Goal: Task Accomplishment & Management: Use online tool/utility

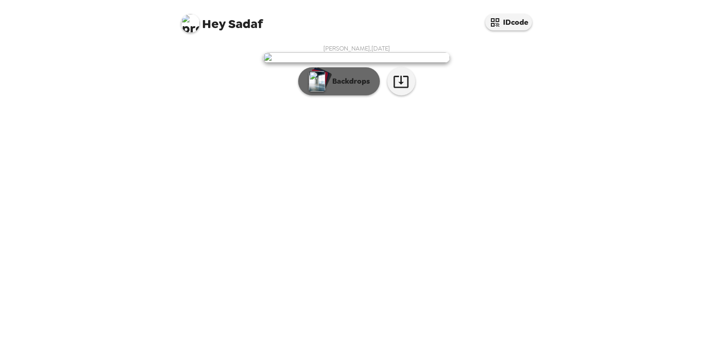
click at [346, 87] on p "Backdrops" at bounding box center [349, 81] width 42 height 11
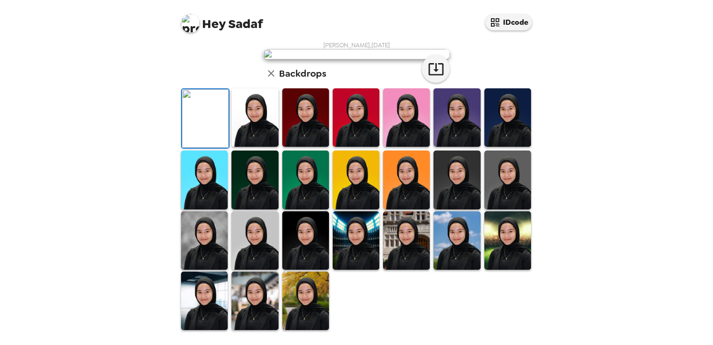
scroll to position [221, 0]
click at [306, 291] on img at bounding box center [305, 300] width 47 height 58
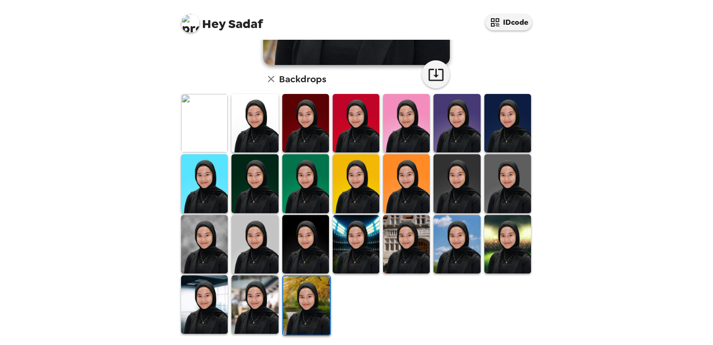
click at [251, 297] on img at bounding box center [255, 304] width 47 height 58
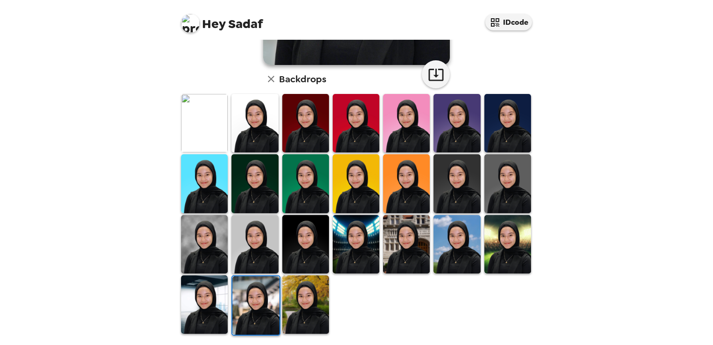
scroll to position [220, 0]
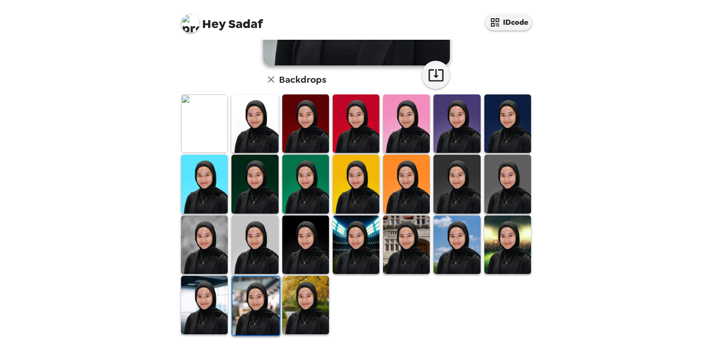
click at [215, 300] on img at bounding box center [204, 304] width 47 height 58
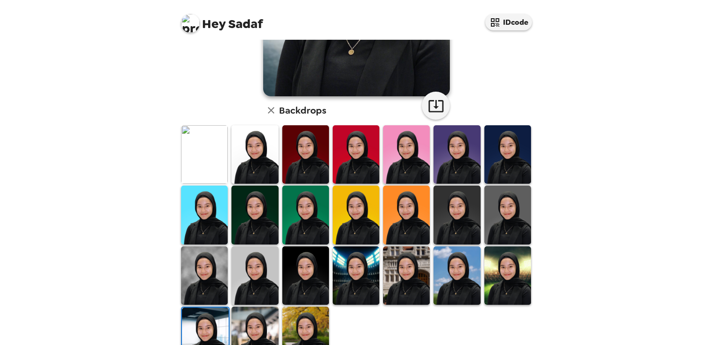
scroll to position [221, 0]
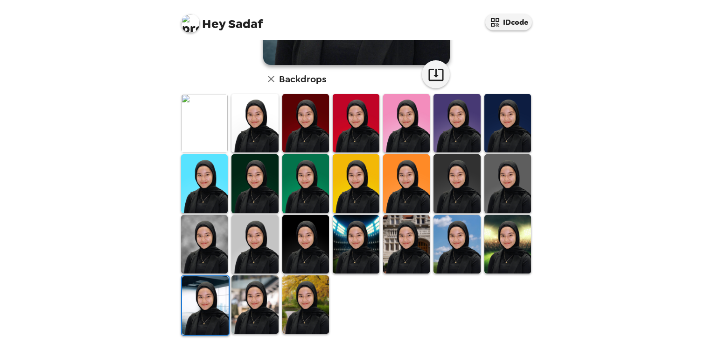
click at [303, 127] on img at bounding box center [305, 123] width 47 height 58
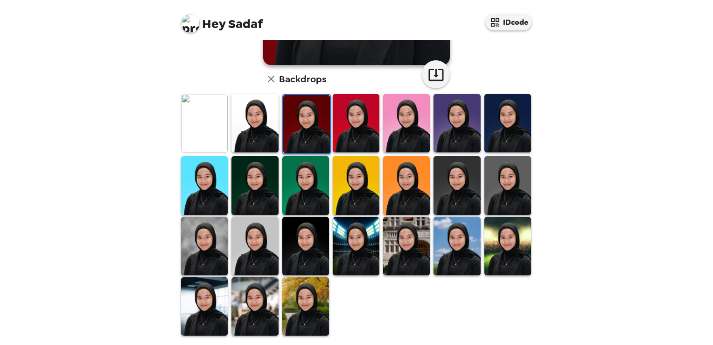
click at [396, 250] on img at bounding box center [406, 246] width 47 height 58
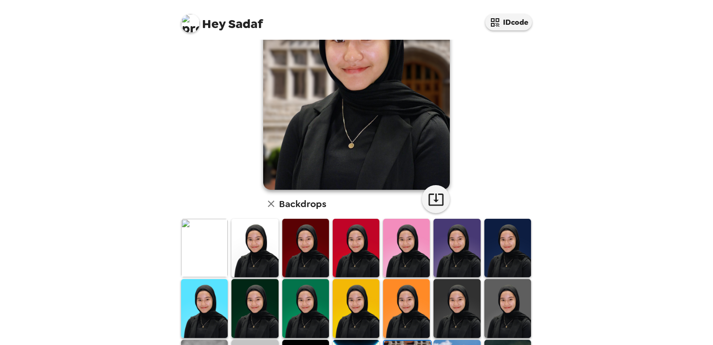
scroll to position [0, 0]
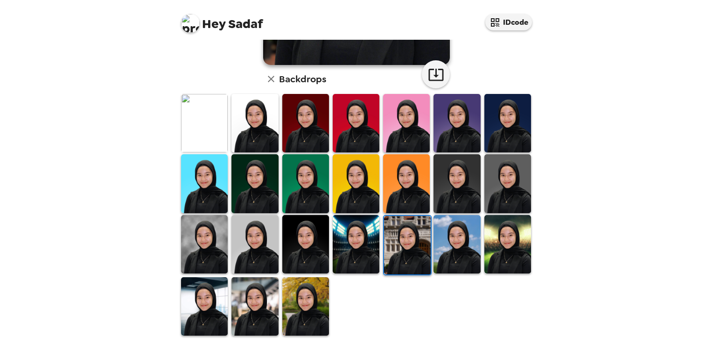
click at [451, 251] on img at bounding box center [457, 244] width 47 height 58
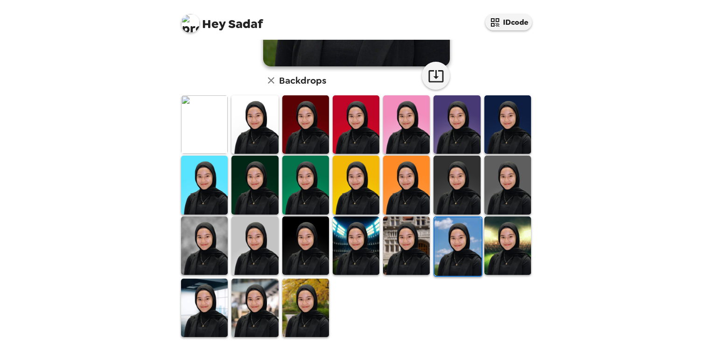
click at [501, 251] on img at bounding box center [508, 245] width 47 height 58
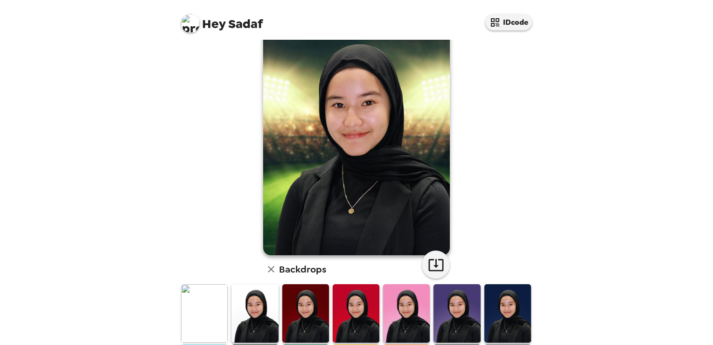
scroll to position [221, 0]
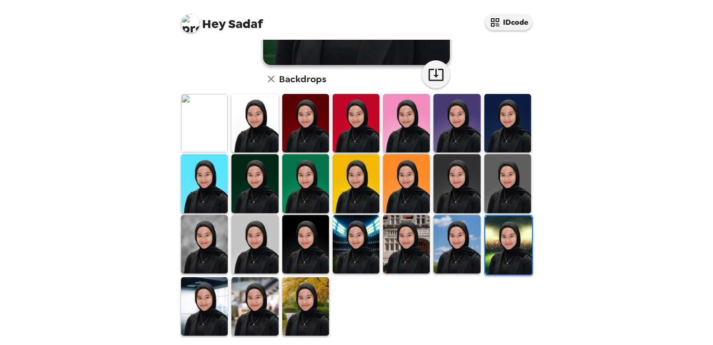
click at [283, 286] on img at bounding box center [305, 306] width 47 height 58
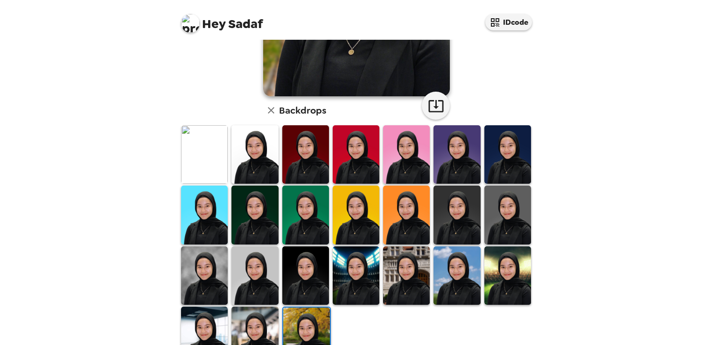
scroll to position [211, 0]
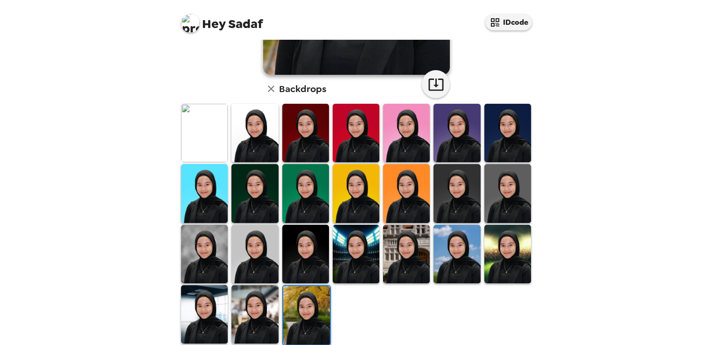
click at [256, 298] on img at bounding box center [255, 314] width 47 height 58
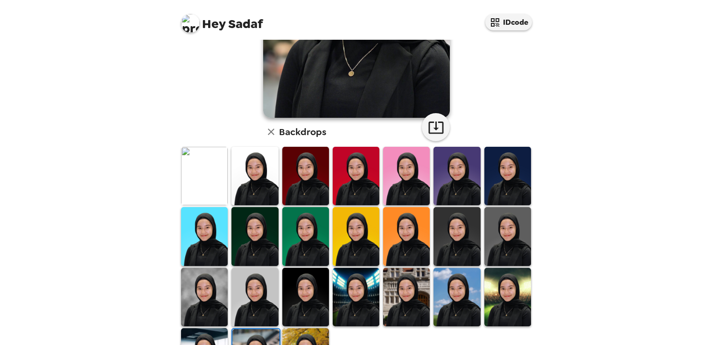
scroll to position [169, 0]
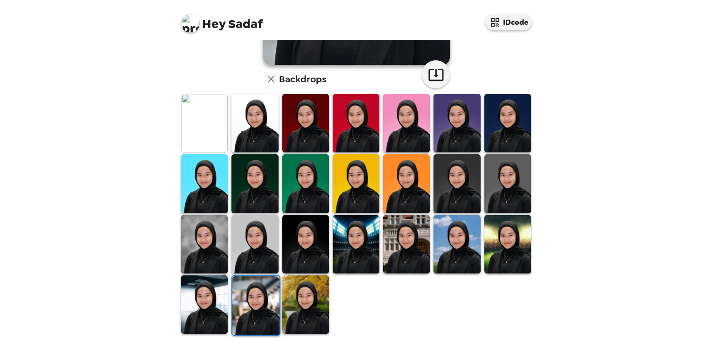
click at [208, 297] on img at bounding box center [204, 304] width 47 height 58
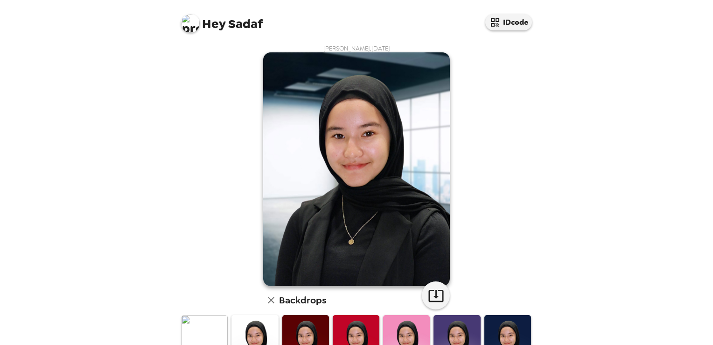
scroll to position [0, 0]
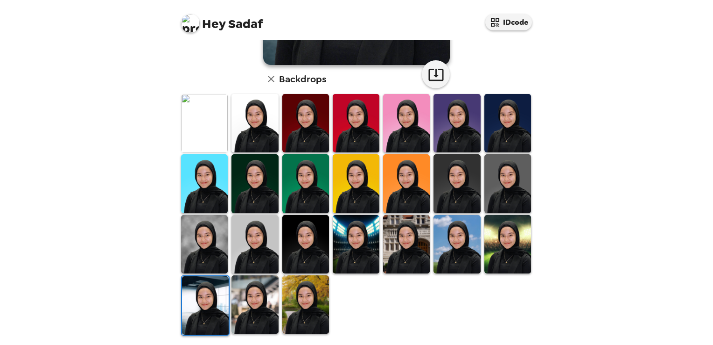
click at [246, 292] on img at bounding box center [255, 304] width 47 height 58
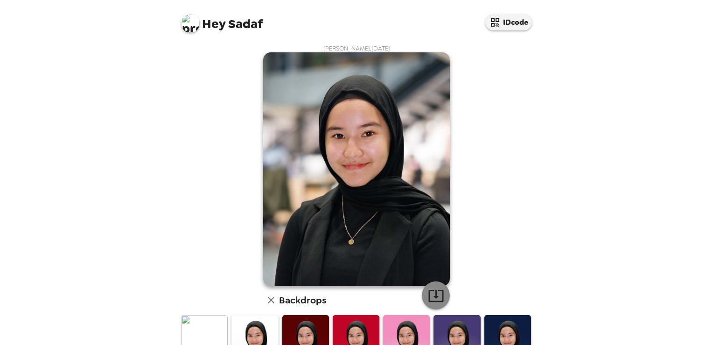
click at [443, 291] on button "button" at bounding box center [436, 295] width 28 height 28
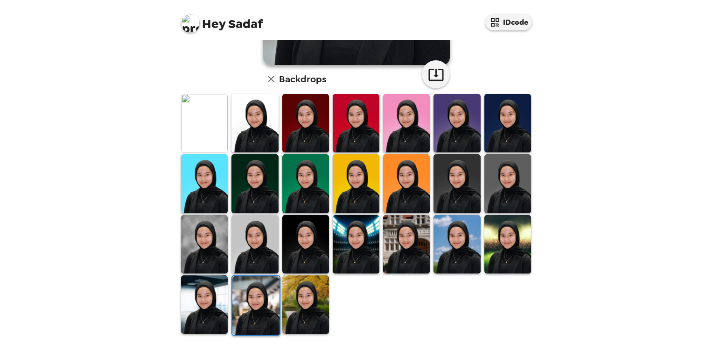
click at [308, 299] on img at bounding box center [305, 304] width 47 height 58
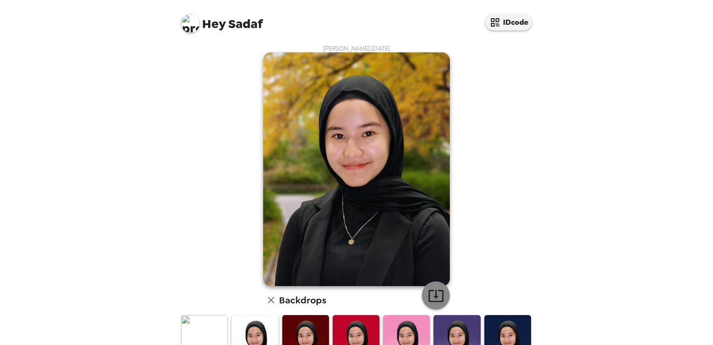
click at [434, 292] on icon "button" at bounding box center [436, 295] width 16 height 16
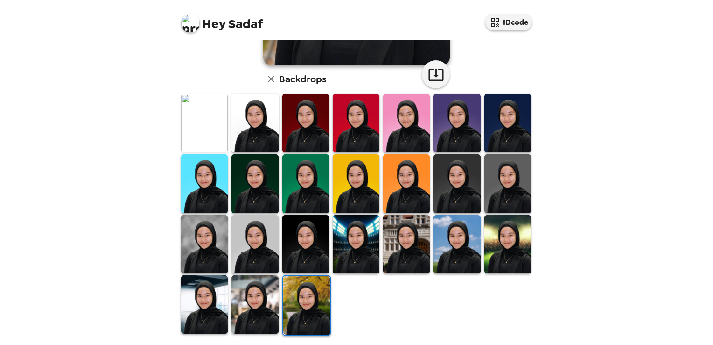
click at [196, 300] on img at bounding box center [204, 304] width 47 height 58
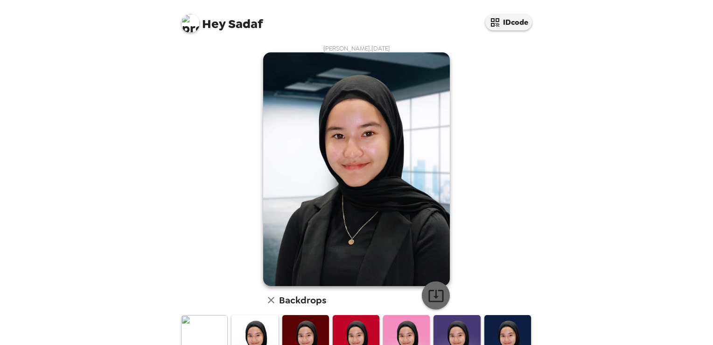
click at [437, 296] on icon "button" at bounding box center [436, 295] width 16 height 16
